Goal: Information Seeking & Learning: Find specific page/section

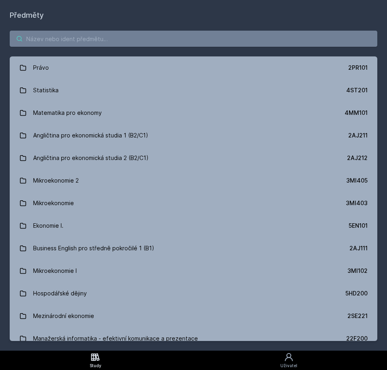
click at [39, 35] on input "search" at bounding box center [193, 39] width 367 height 16
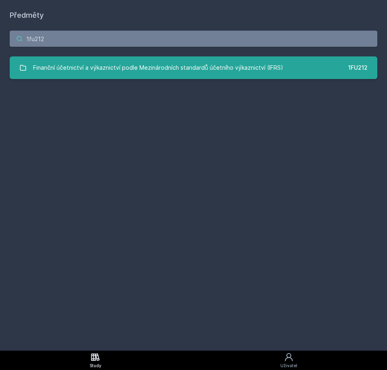
type input "1fu212"
click at [159, 59] on link "Finanční účetnictví a výkaznictví podle Mezinárodních standardů účetního výkazn…" at bounding box center [193, 67] width 367 height 23
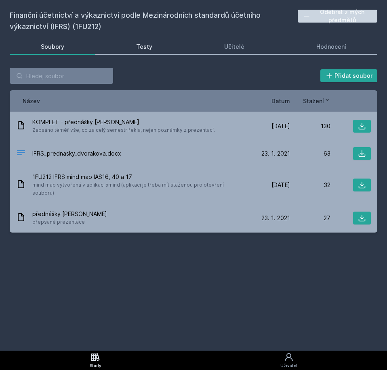
click at [146, 50] on div "Testy" at bounding box center [144, 47] width 16 height 8
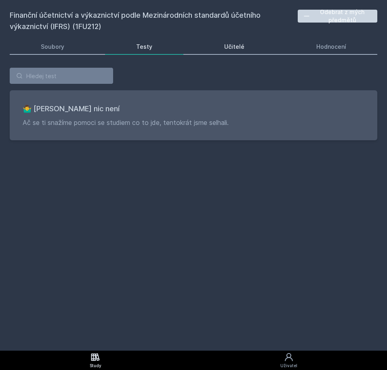
click at [234, 49] on div "Učitelé" at bounding box center [234, 47] width 20 height 8
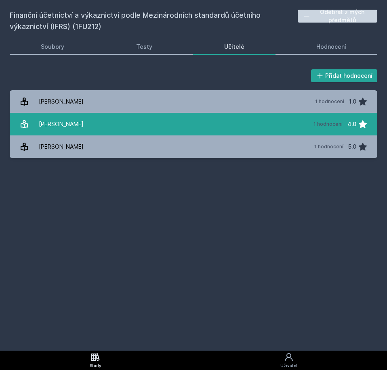
click at [96, 124] on link "[PERSON_NAME] 1 hodnocení 4.0" at bounding box center [193, 124] width 367 height 23
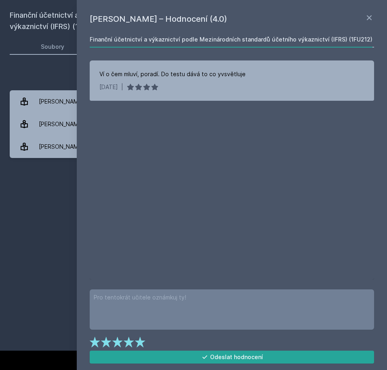
click at [44, 207] on div "Finanční účetnictví a výkaznictví podle Mezinárodních standardů účetního výkazn…" at bounding box center [193, 176] width 367 height 332
click at [370, 20] on icon at bounding box center [369, 18] width 10 height 10
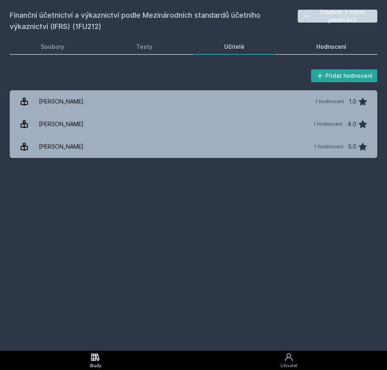
click at [326, 40] on link "Hodnocení" at bounding box center [331, 47] width 92 height 16
